Goal: Task Accomplishment & Management: Manage account settings

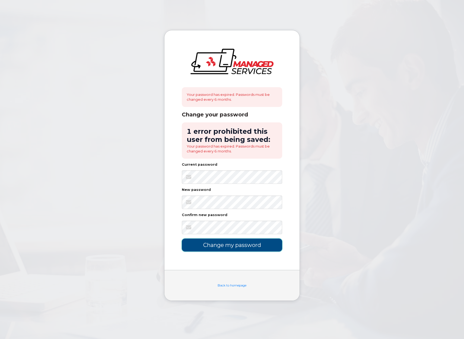
click at [232, 245] on input "Change my password" at bounding box center [232, 245] width 100 height 13
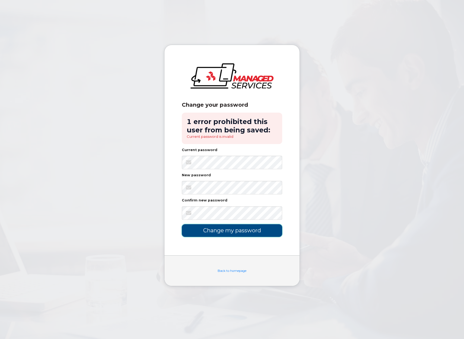
click at [254, 228] on input "Change my password" at bounding box center [232, 230] width 100 height 13
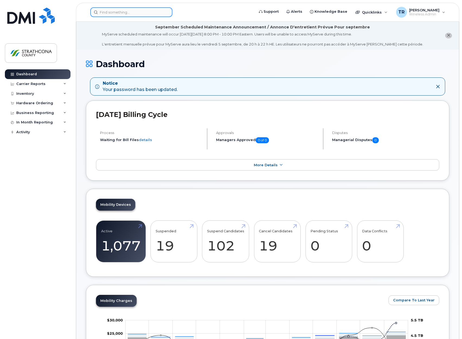
click at [166, 13] on div at bounding box center [131, 12] width 82 height 10
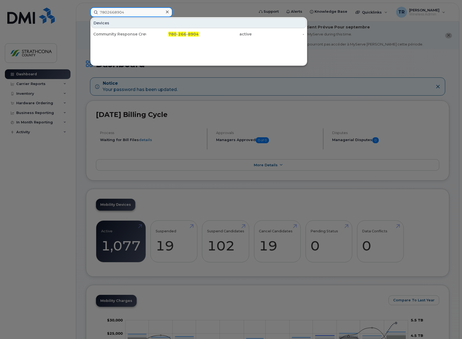
type input "7802668904"
click at [201, 32] on div "active" at bounding box center [225, 33] width 53 height 5
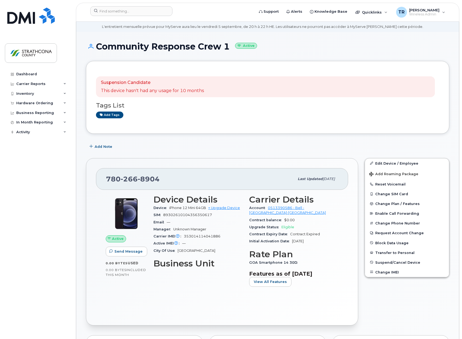
scroll to position [27, 0]
